Goal: Transaction & Acquisition: Purchase product/service

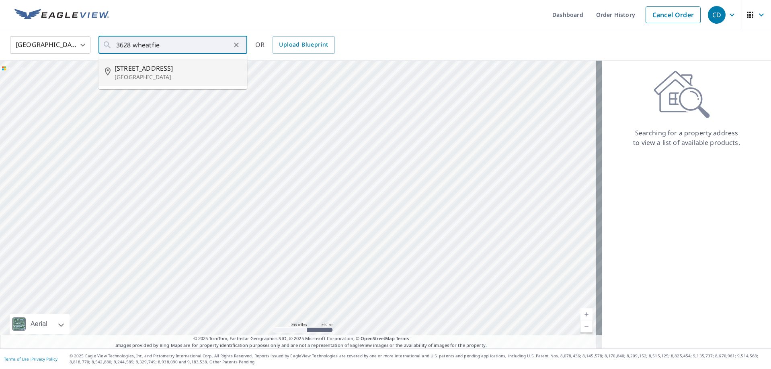
click at [157, 64] on span "[STREET_ADDRESS]" at bounding box center [178, 68] width 126 height 10
type input "[STREET_ADDRESS]"
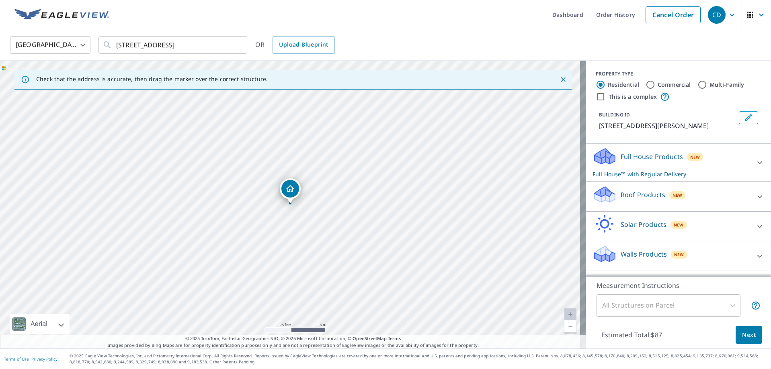
click at [632, 192] on p "Roof Products" at bounding box center [642, 195] width 45 height 10
click at [596, 222] on div "Premium $0" at bounding box center [678, 219] width 172 height 23
click at [597, 225] on input "Premium $0" at bounding box center [598, 220] width 12 height 10
checkbox input "true"
checkbox input "false"
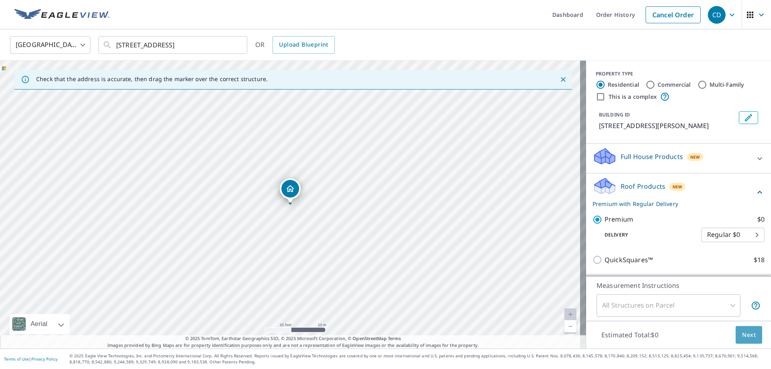
click at [742, 333] on span "Next" at bounding box center [749, 335] width 14 height 10
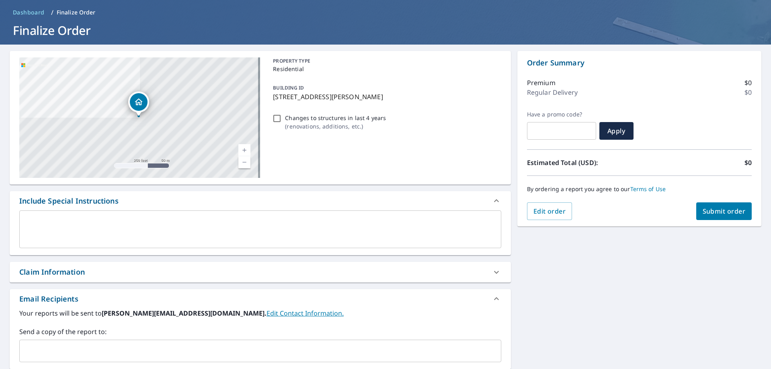
scroll to position [80, 0]
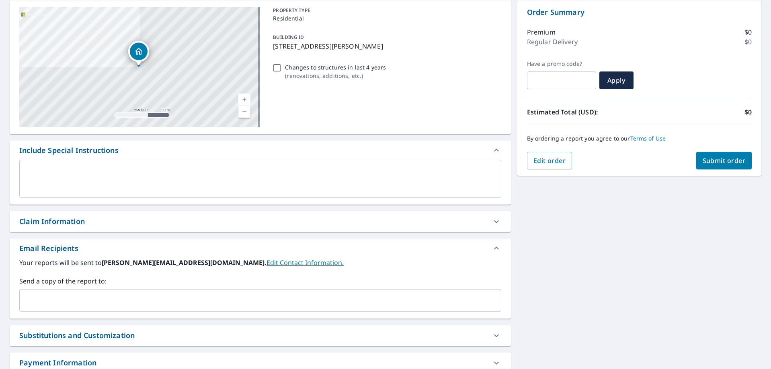
click at [95, 311] on div "Your reports will be sent to [PERSON_NAME][EMAIL_ADDRESS][DOMAIN_NAME]. Edit Co…" at bounding box center [260, 288] width 501 height 61
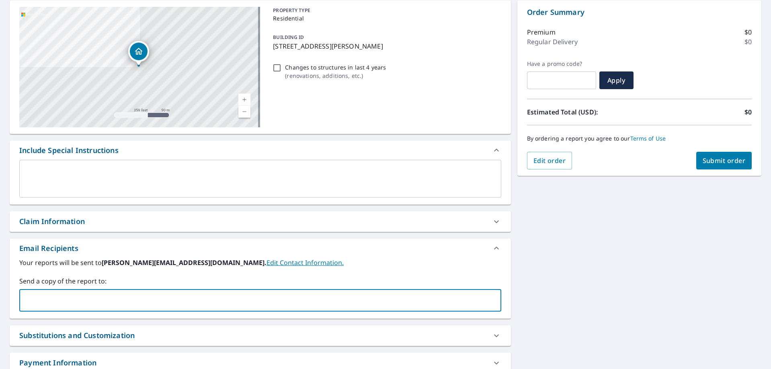
click at [41, 307] on input "text" at bounding box center [254, 300] width 462 height 15
click at [41, 306] on input "text" at bounding box center [254, 300] width 462 height 15
click at [46, 299] on input "text" at bounding box center [254, 300] width 462 height 15
drag, startPoint x: 59, startPoint y: 294, endPoint x: 63, endPoint y: 291, distance: 5.1
click at [63, 291] on div "​" at bounding box center [260, 300] width 482 height 22
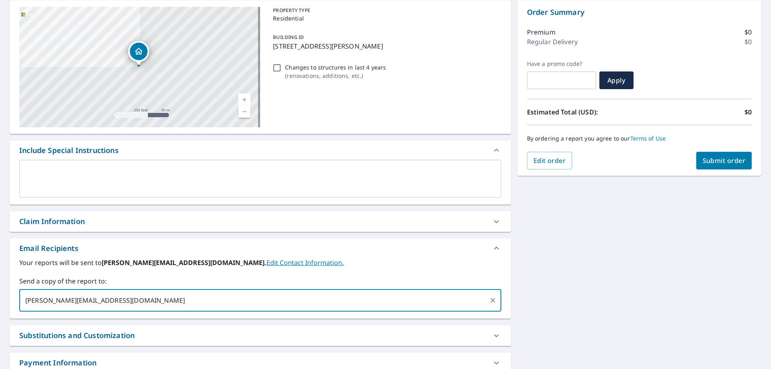
type input "[PERSON_NAME][EMAIL_ADDRESS][DOMAIN_NAME]"
click at [724, 158] on span "Submit order" at bounding box center [723, 160] width 43 height 9
checkbox input "true"
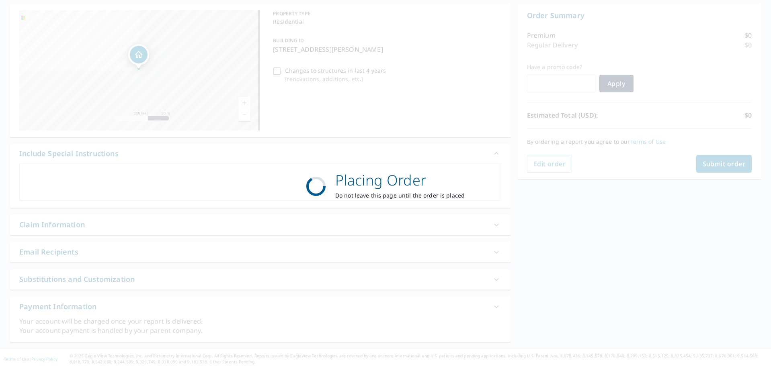
scroll to position [77, 0]
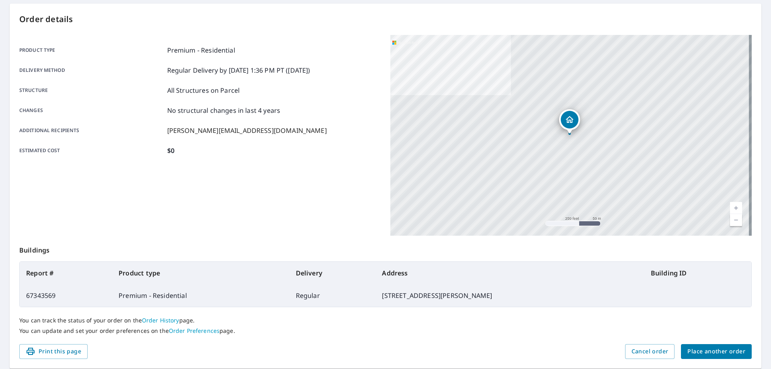
click at [709, 347] on span "Place another order" at bounding box center [716, 352] width 58 height 10
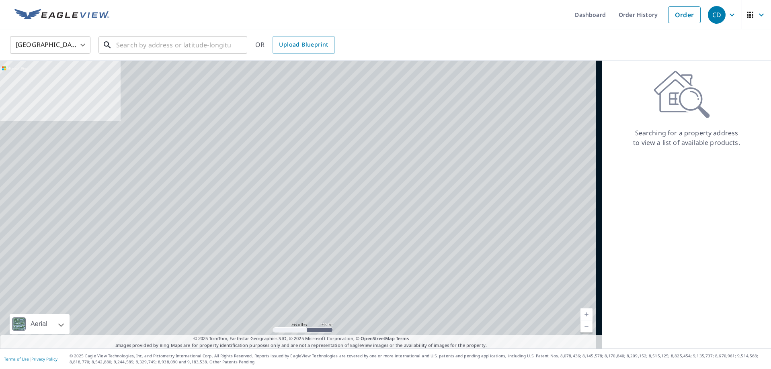
click at [151, 39] on input "text" at bounding box center [173, 45] width 115 height 22
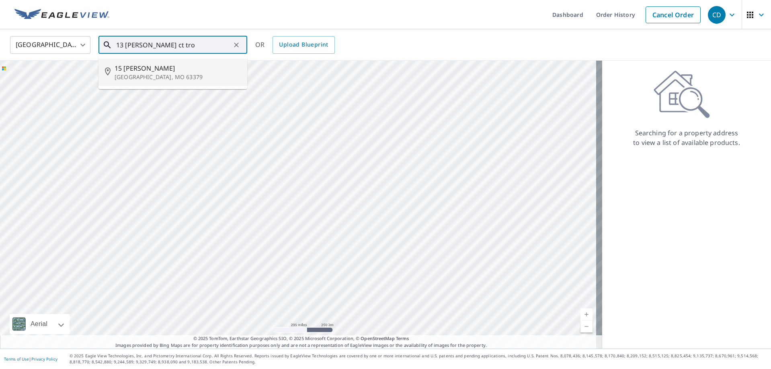
click at [137, 46] on input "13 [PERSON_NAME] ct tro" at bounding box center [173, 45] width 115 height 22
click at [144, 73] on p "[GEOGRAPHIC_DATA], IL 62294" at bounding box center [178, 77] width 126 height 8
type input "[STREET_ADDRESS][PERSON_NAME]"
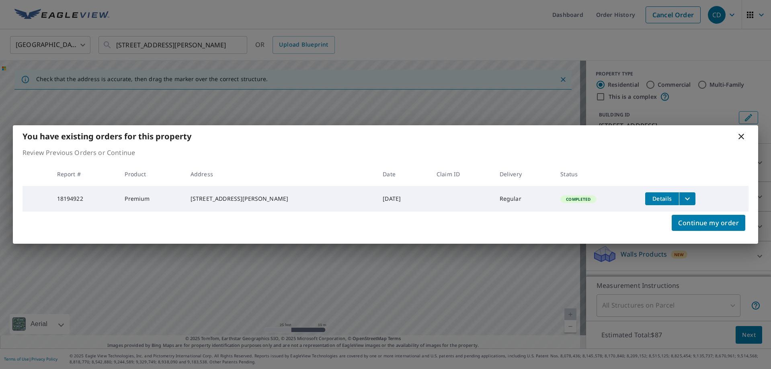
click at [650, 195] on span "Details" at bounding box center [662, 199] width 24 height 8
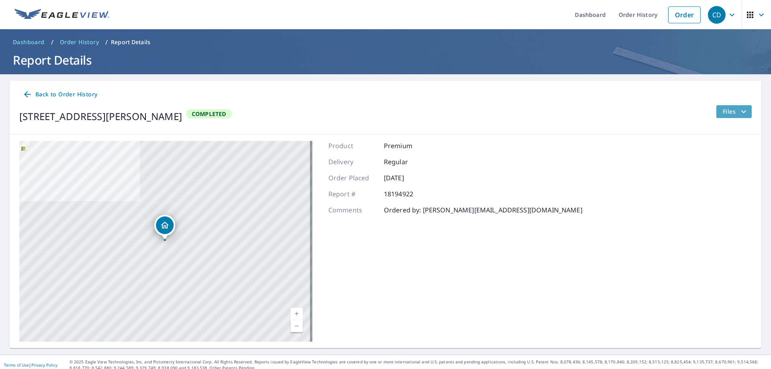
click at [739, 112] on icon "filesDropdownBtn-18194922" at bounding box center [743, 112] width 10 height 10
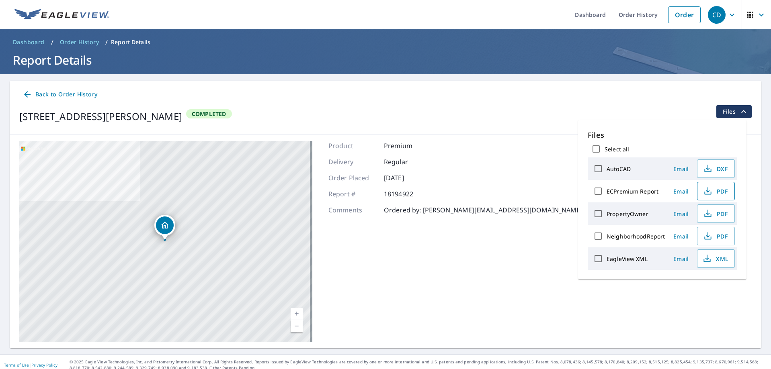
click at [710, 186] on icon "button" at bounding box center [708, 191] width 10 height 10
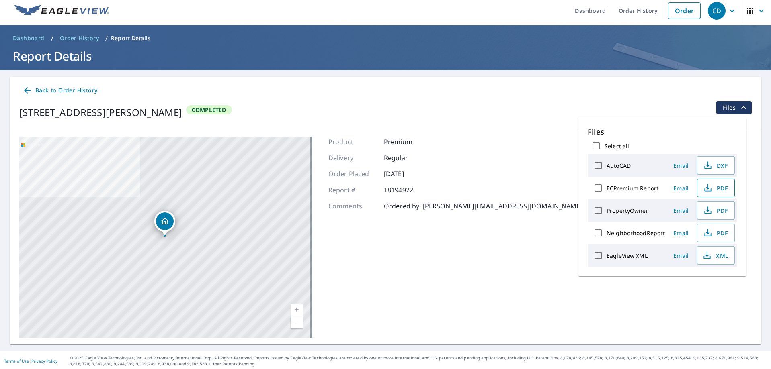
scroll to position [6, 0]
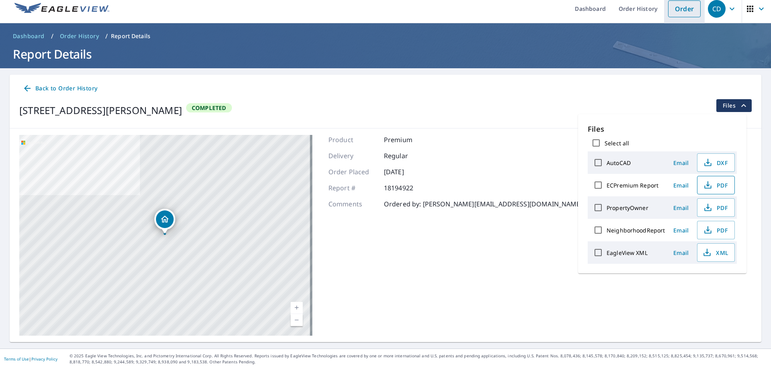
click at [669, 7] on link "Order" at bounding box center [684, 8] width 33 height 17
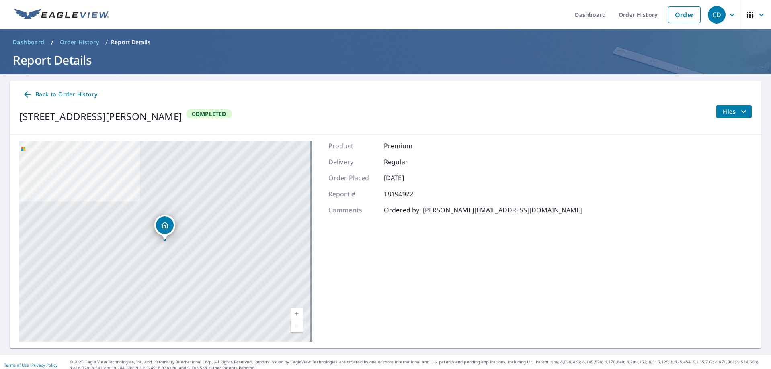
click at [739, 111] on icon "filesDropdownBtn-18194922" at bounding box center [743, 112] width 10 height 10
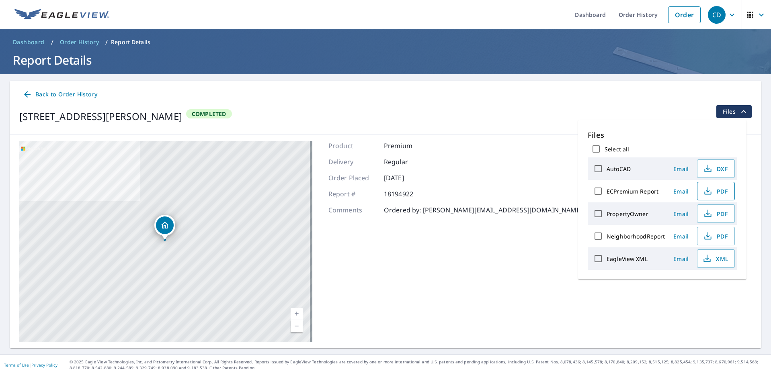
click at [713, 191] on span "PDF" at bounding box center [715, 191] width 26 height 10
click at [670, 10] on link "Order" at bounding box center [684, 14] width 33 height 17
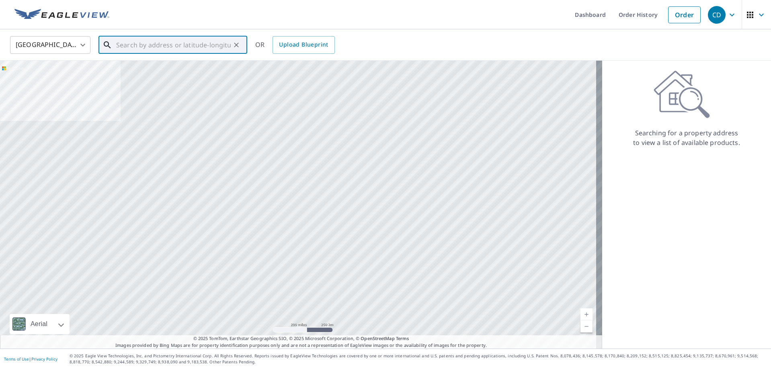
click at [167, 46] on input "text" at bounding box center [173, 45] width 115 height 22
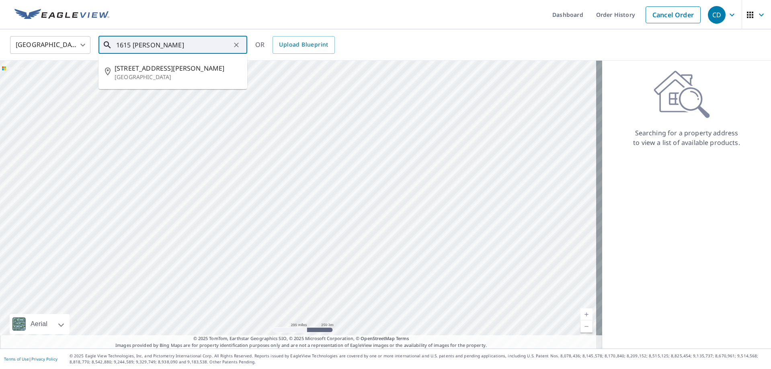
click at [151, 65] on span "[STREET_ADDRESS][PERSON_NAME]" at bounding box center [178, 68] width 126 height 10
type input "[STREET_ADDRESS][PERSON_NAME]"
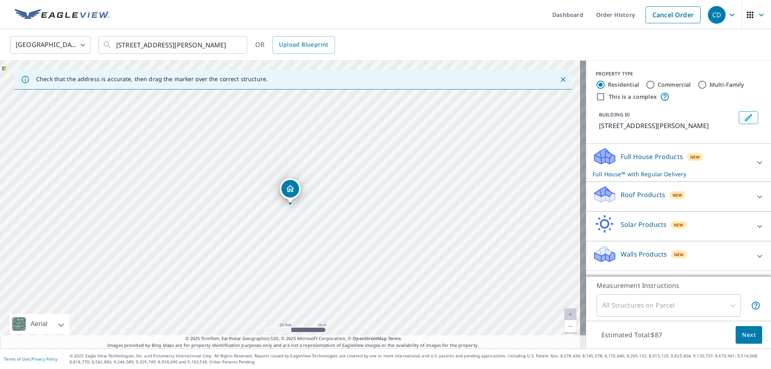
click at [626, 192] on p "Roof Products" at bounding box center [642, 195] width 45 height 10
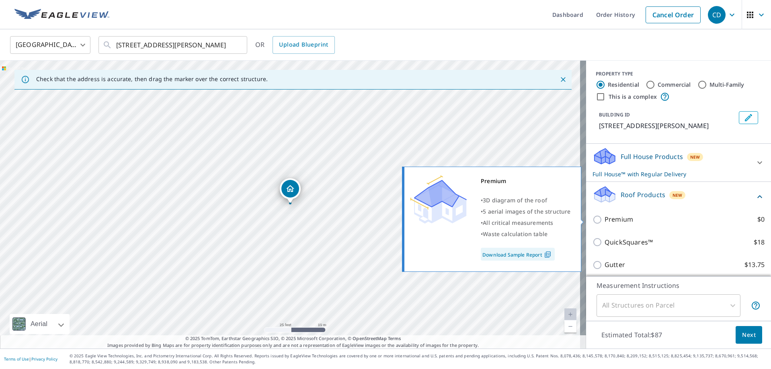
click at [605, 216] on p "Premium" at bounding box center [618, 220] width 29 height 10
click at [604, 216] on input "Premium $0" at bounding box center [598, 220] width 12 height 10
checkbox input "true"
checkbox input "false"
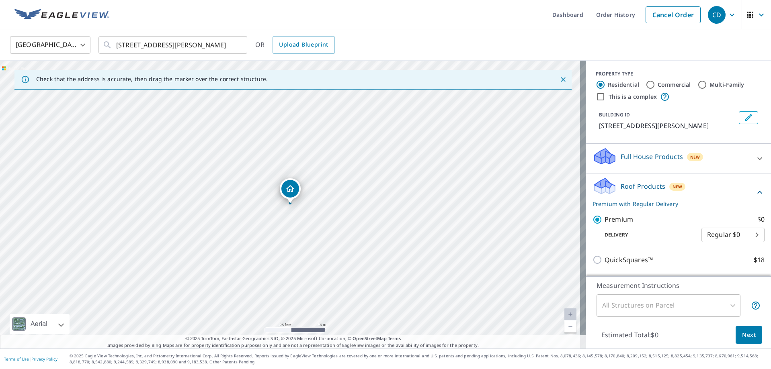
click at [742, 335] on span "Next" at bounding box center [749, 335] width 14 height 10
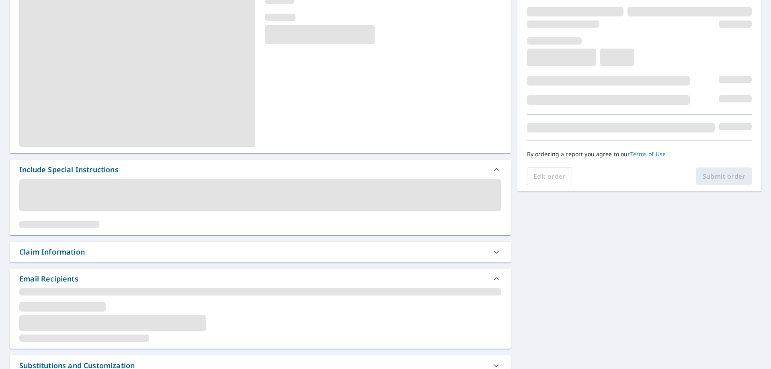
scroll to position [121, 0]
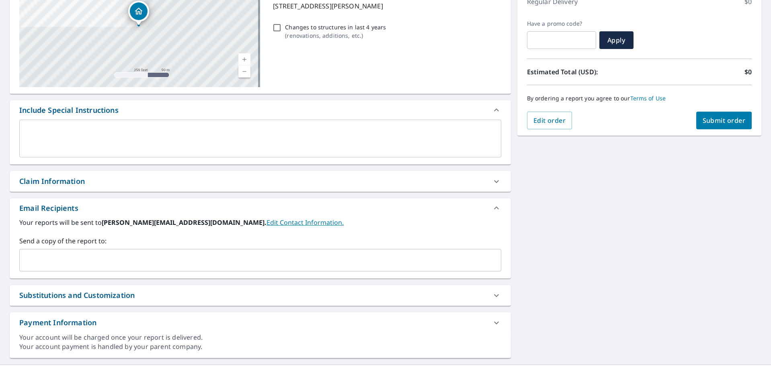
click at [37, 246] on div "Send a copy of the report to: ​" at bounding box center [260, 253] width 482 height 35
click at [38, 262] on input "text" at bounding box center [254, 260] width 462 height 15
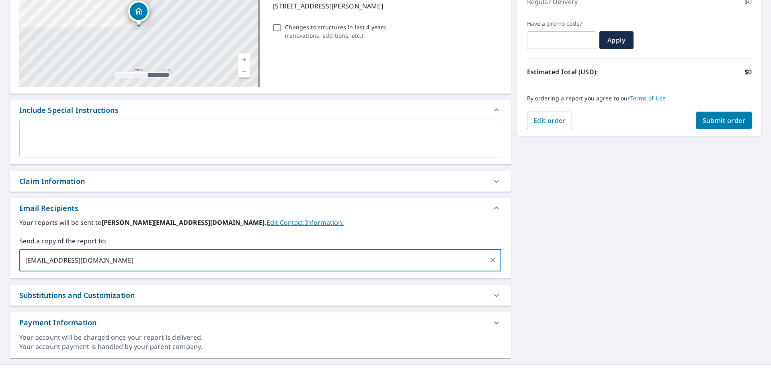
type input "[EMAIL_ADDRESS][DOMAIN_NAME]"
click at [714, 120] on span "Submit order" at bounding box center [723, 120] width 43 height 9
checkbox input "true"
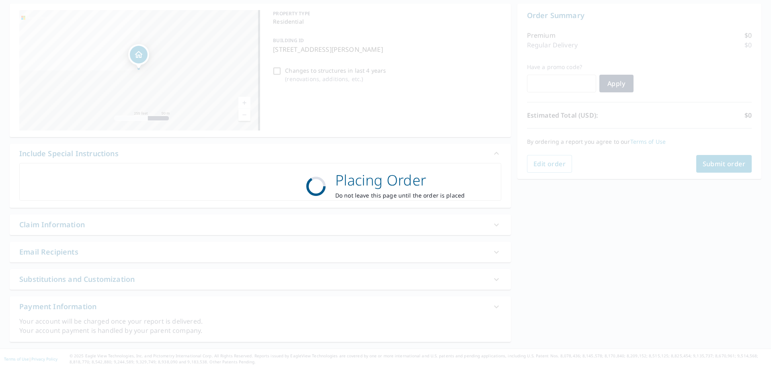
scroll to position [77, 0]
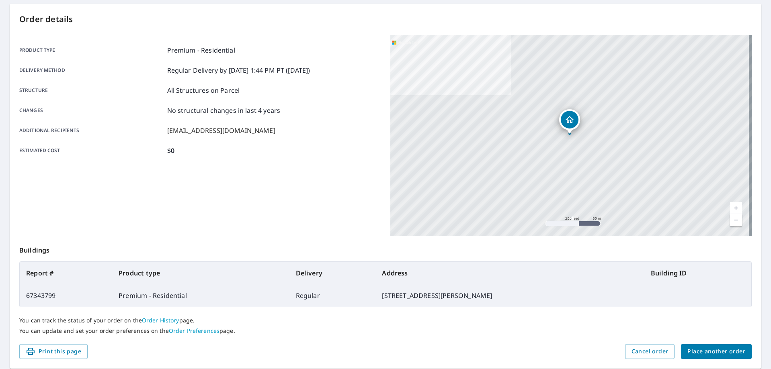
click at [700, 348] on span "Place another order" at bounding box center [716, 352] width 58 height 10
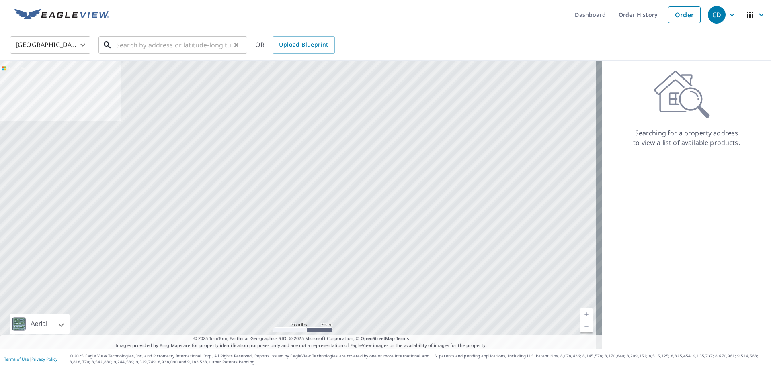
click at [141, 48] on input "text" at bounding box center [173, 45] width 115 height 22
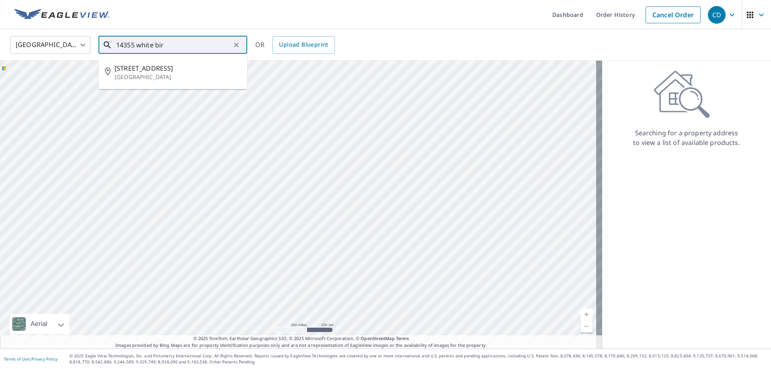
click at [184, 45] on input "14355 white bir" at bounding box center [173, 45] width 115 height 22
click at [178, 61] on li "[STREET_ADDRESS]" at bounding box center [172, 72] width 149 height 27
type input "[STREET_ADDRESS]"
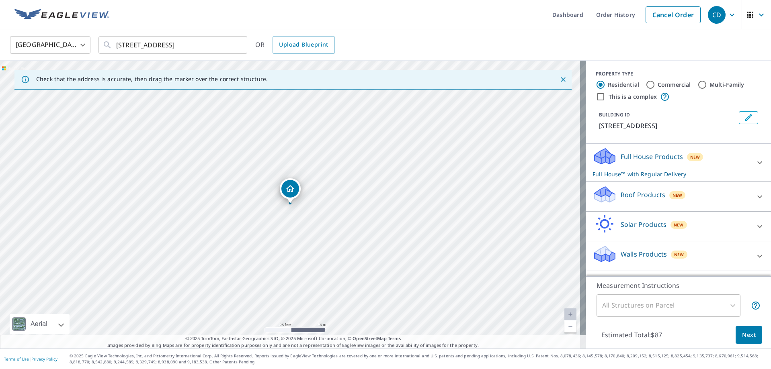
click at [635, 200] on p "Roof Products" at bounding box center [642, 195] width 45 height 10
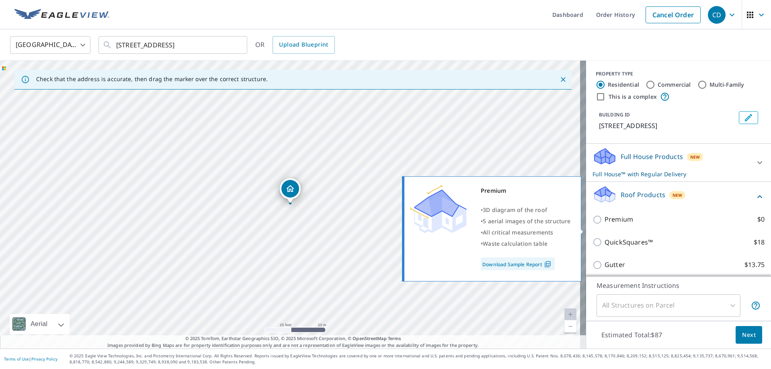
click at [598, 225] on input "Premium $0" at bounding box center [598, 220] width 12 height 10
checkbox input "true"
checkbox input "false"
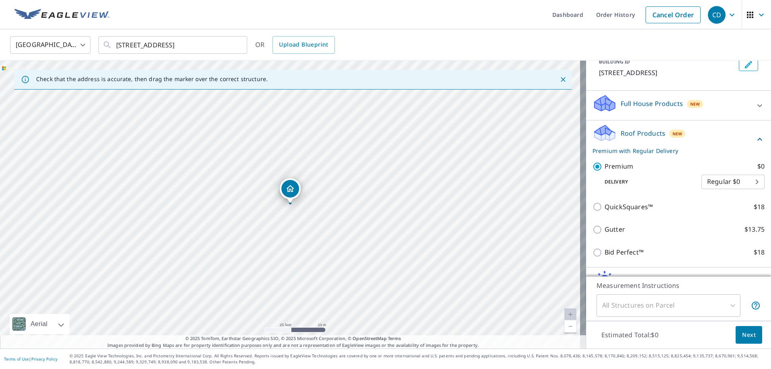
scroll to position [113, 0]
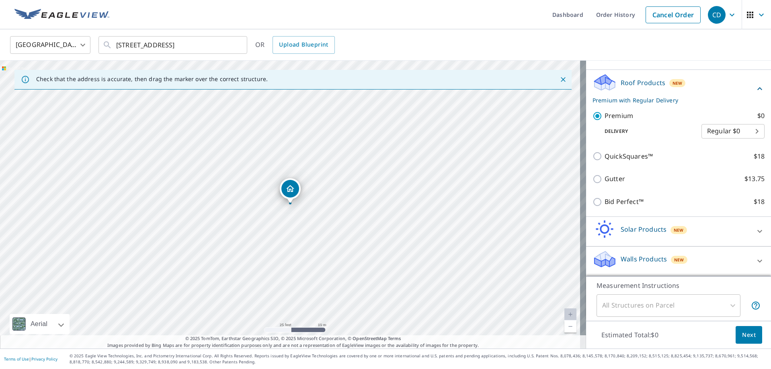
click at [738, 327] on button "Next" at bounding box center [748, 335] width 27 height 18
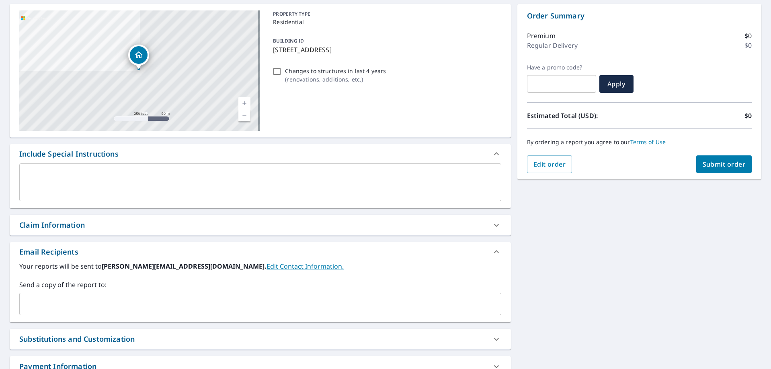
scroll to position [137, 0]
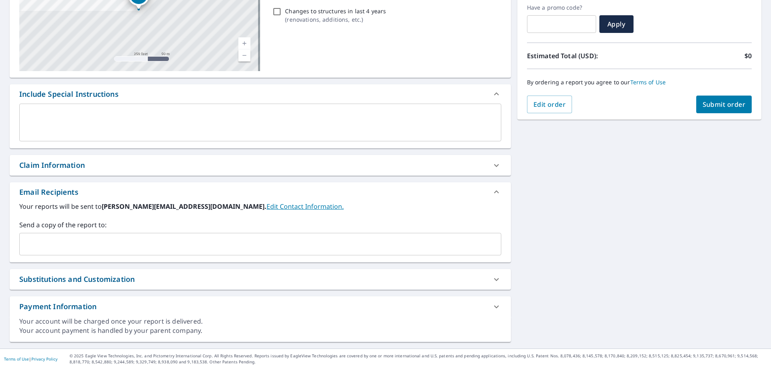
click at [37, 247] on input "text" at bounding box center [254, 244] width 462 height 15
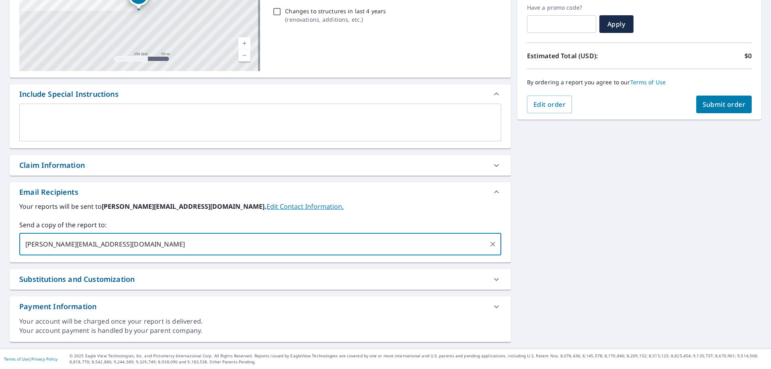
type input "[PERSON_NAME][EMAIL_ADDRESS][DOMAIN_NAME]"
click at [716, 97] on button "Submit order" at bounding box center [724, 105] width 56 height 18
checkbox input "true"
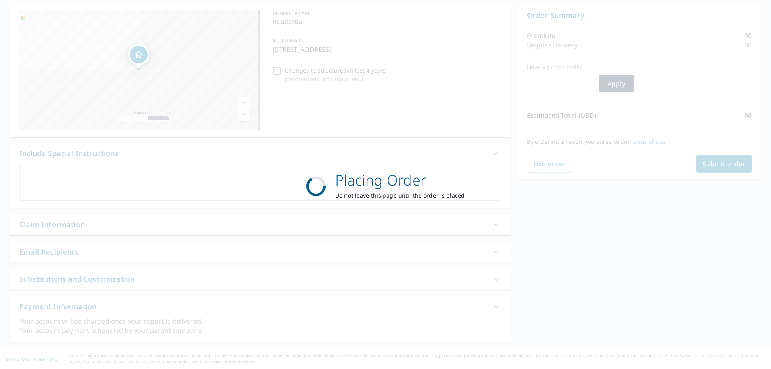
scroll to position [77, 0]
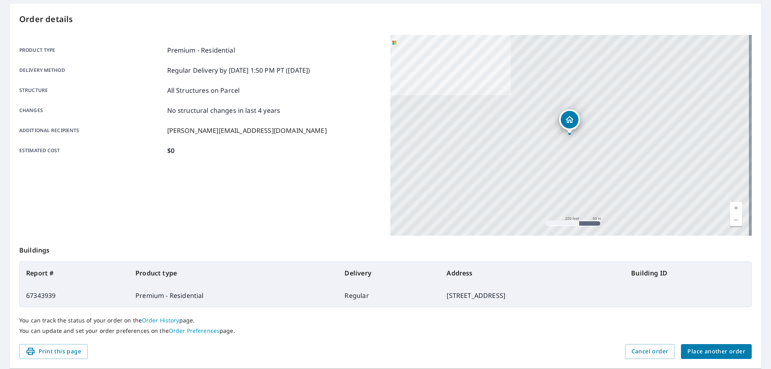
scroll to position [104, 0]
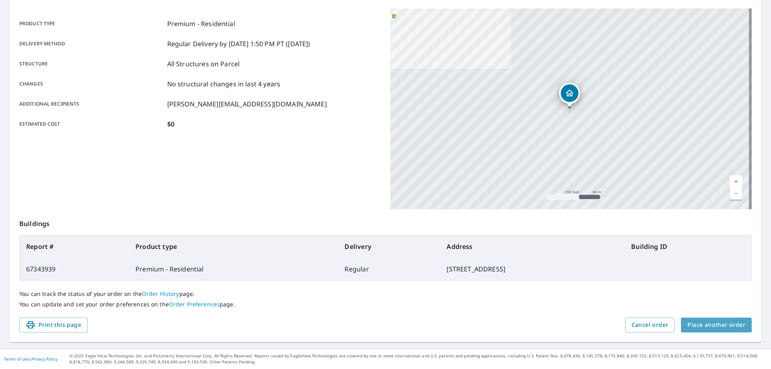
click at [704, 321] on span "Place another order" at bounding box center [716, 325] width 58 height 10
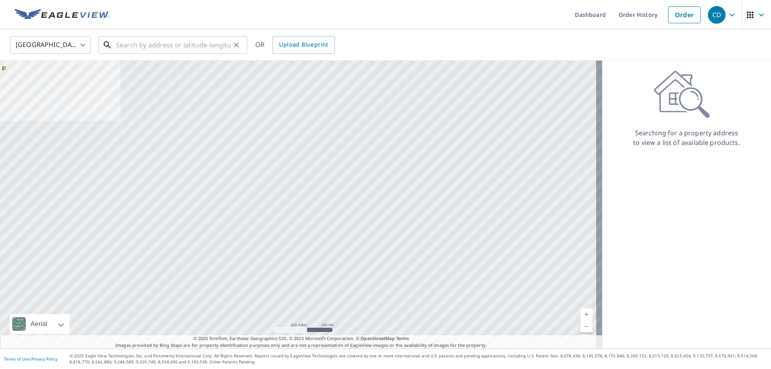
click at [138, 41] on input "text" at bounding box center [173, 45] width 115 height 22
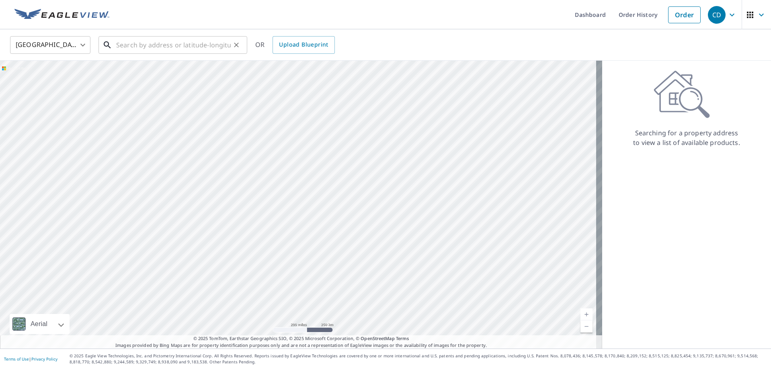
click at [168, 42] on input "text" at bounding box center [173, 45] width 115 height 22
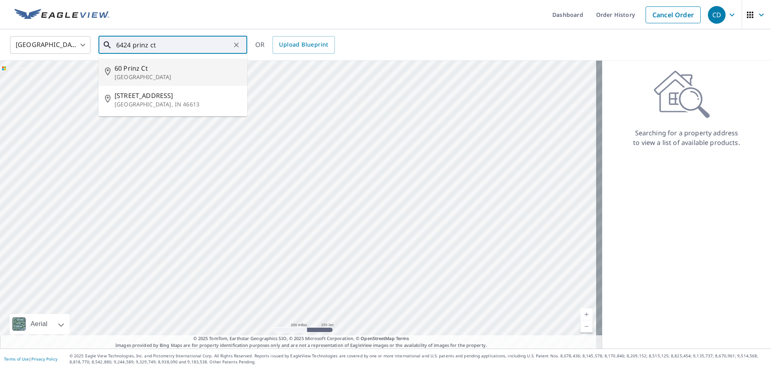
click at [146, 44] on input "6424 prinz ct" at bounding box center [173, 45] width 115 height 22
click at [150, 76] on p "[GEOGRAPHIC_DATA]" at bounding box center [178, 77] width 126 height 8
type input "[STREET_ADDRESS][PERSON_NAME]"
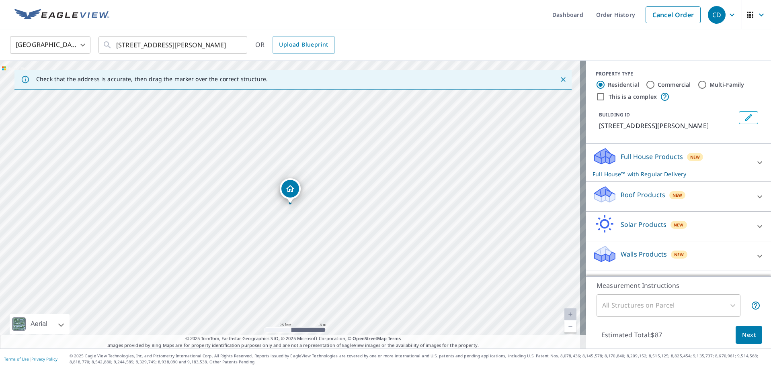
click at [630, 196] on p "Roof Products" at bounding box center [642, 195] width 45 height 10
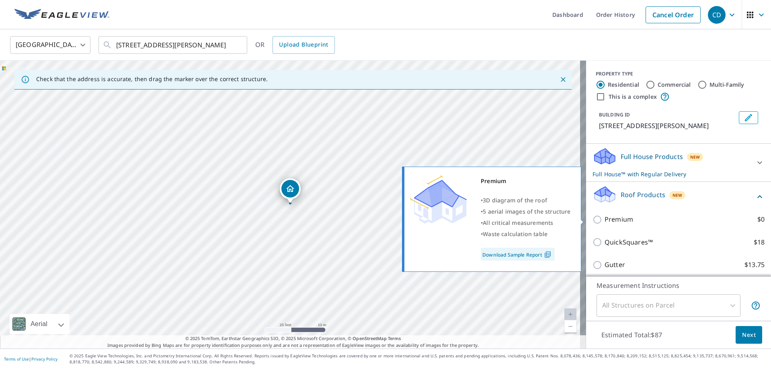
click at [609, 217] on p "Premium" at bounding box center [618, 220] width 29 height 10
click at [604, 217] on input "Premium $0" at bounding box center [598, 220] width 12 height 10
checkbox input "true"
checkbox input "false"
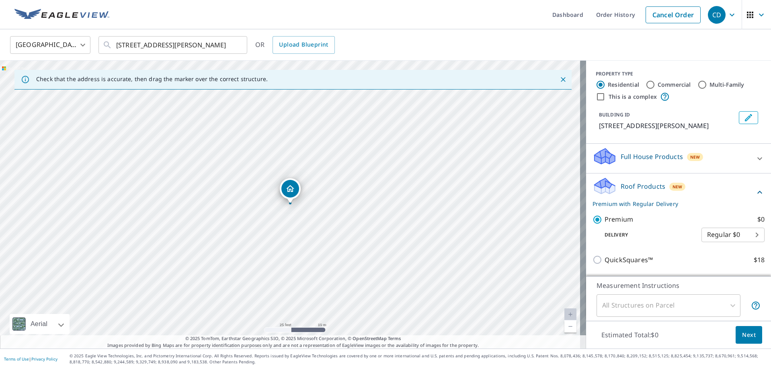
click at [742, 337] on span "Next" at bounding box center [749, 335] width 14 height 10
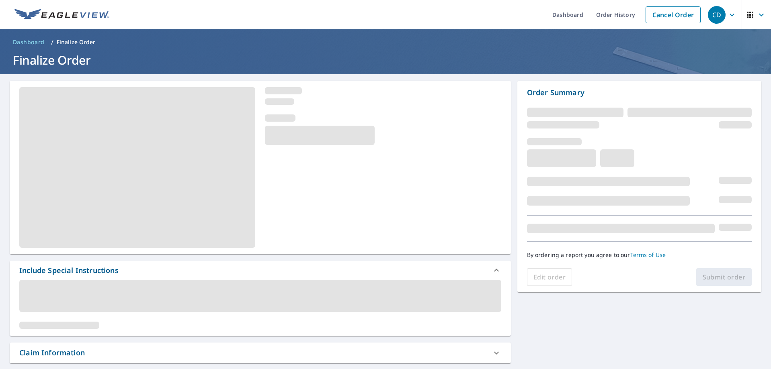
scroll to position [40, 0]
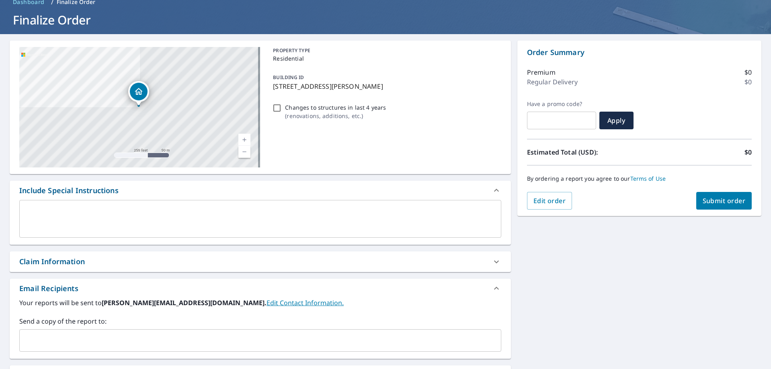
click at [91, 333] on div "​" at bounding box center [260, 340] width 482 height 22
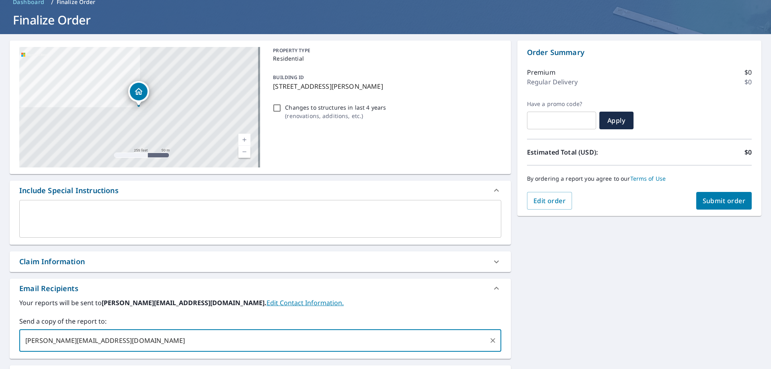
type input "[PERSON_NAME][EMAIL_ADDRESS][DOMAIN_NAME]"
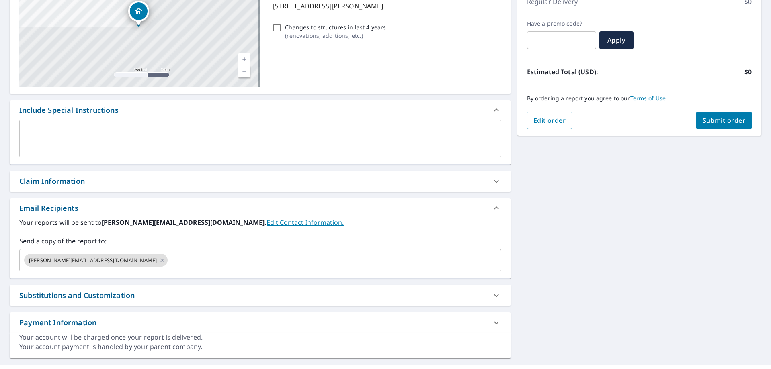
click at [710, 116] on button "Submit order" at bounding box center [724, 121] width 56 height 18
checkbox input "true"
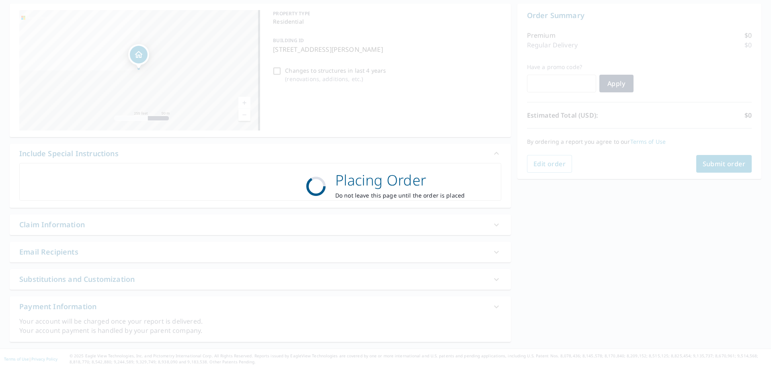
scroll to position [77, 0]
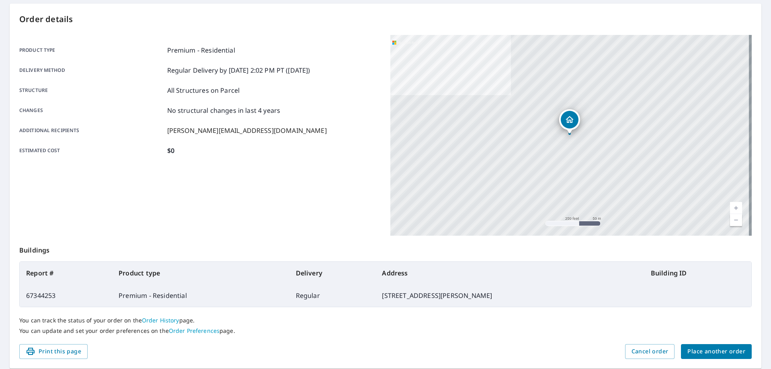
click at [711, 355] on span "Place another order" at bounding box center [716, 352] width 58 height 10
